Goal: Find specific page/section: Find specific page/section

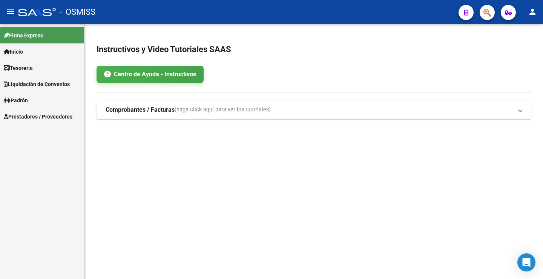
click at [532, 13] on mat-icon "person" at bounding box center [532, 11] width 9 height 9
click at [527, 32] on button "person Mi Perfil" at bounding box center [517, 32] width 46 height 18
click at [32, 119] on span "Prestadores / Proveedores" at bounding box center [38, 116] width 69 height 8
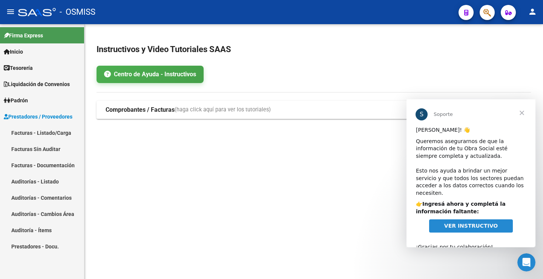
click at [523, 113] on span "Cerrar" at bounding box center [521, 112] width 27 height 27
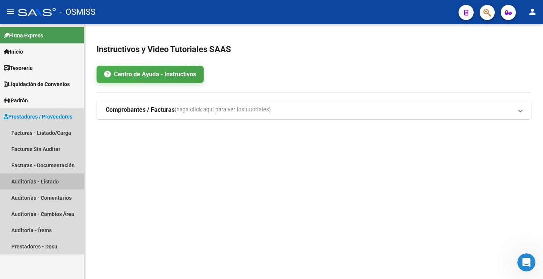
click at [31, 185] on link "Auditorías - Listado" at bounding box center [42, 181] width 84 height 16
